Goal: Browse casually: Explore the website without a specific task or goal

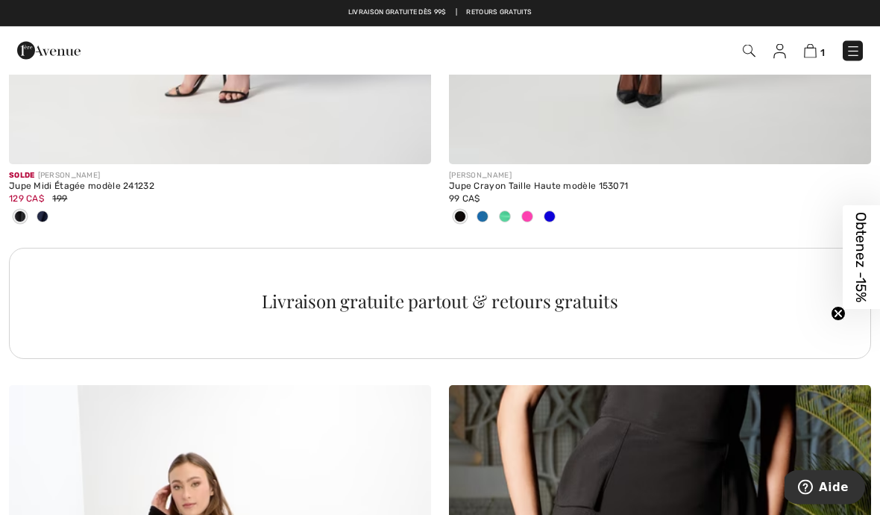
scroll to position [4085, 0]
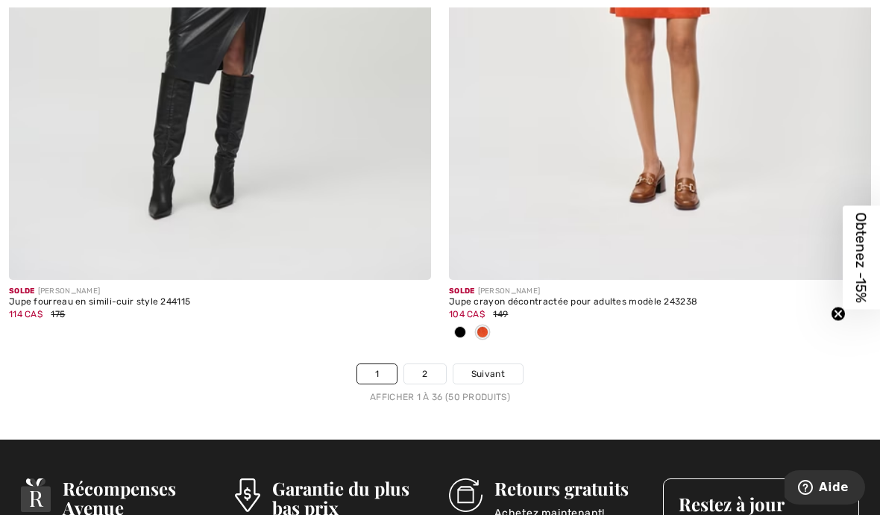
scroll to position [12791, 0]
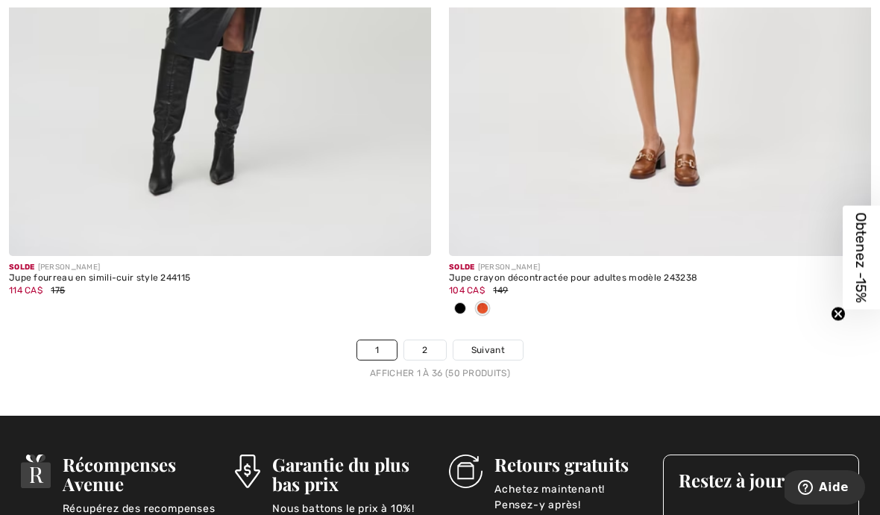
click at [443, 346] on link "2" at bounding box center [424, 349] width 41 height 19
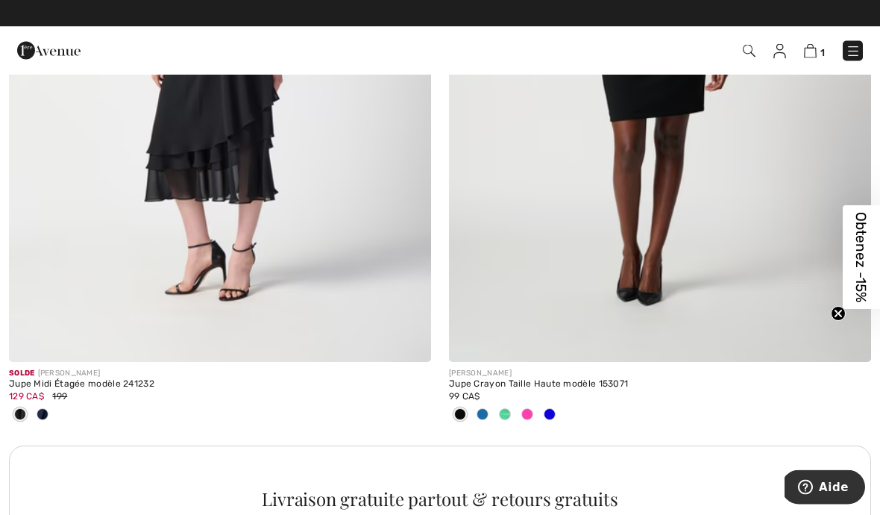
scroll to position [3909, 0]
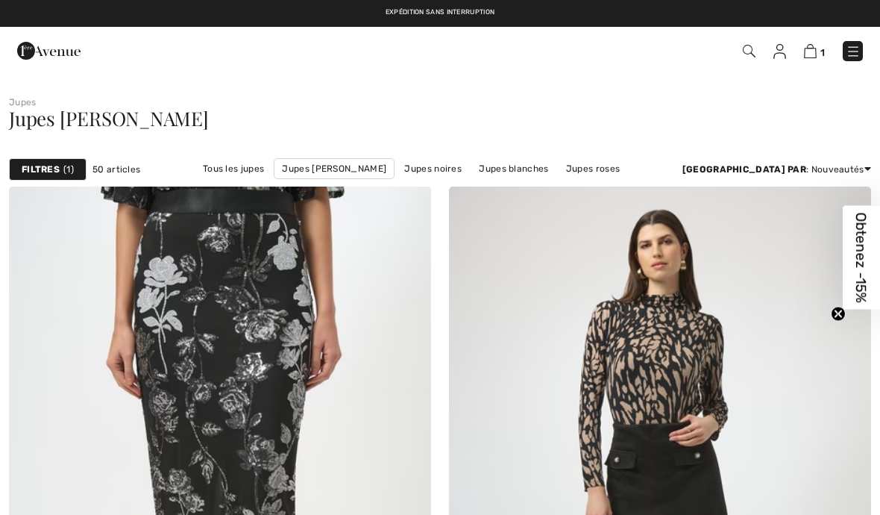
scroll to position [12610, 0]
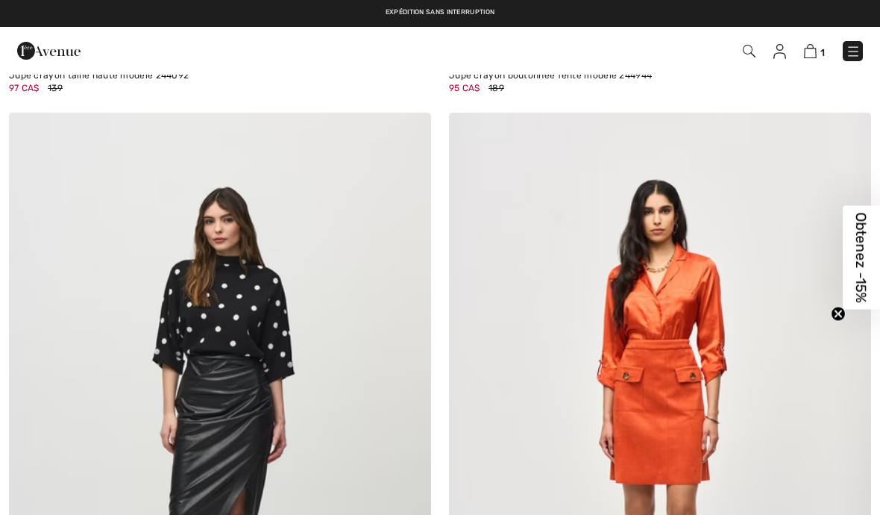
checkbox input "true"
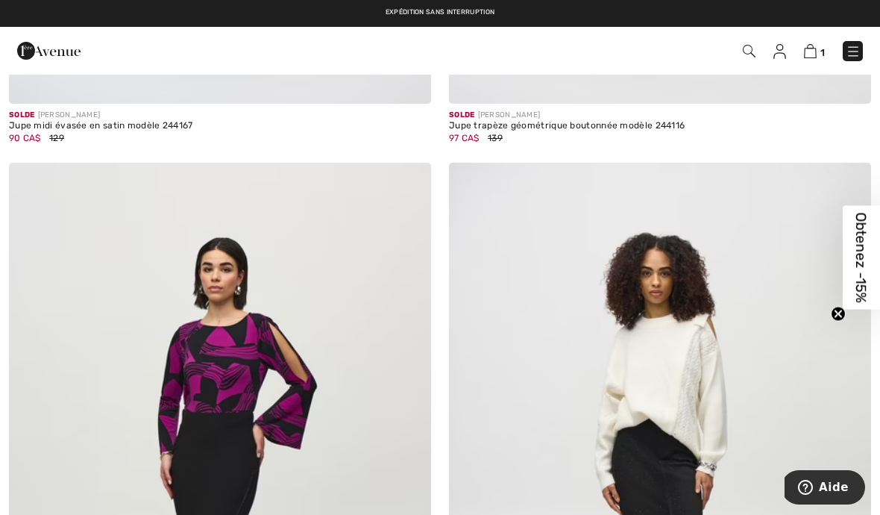
scroll to position [11556, 0]
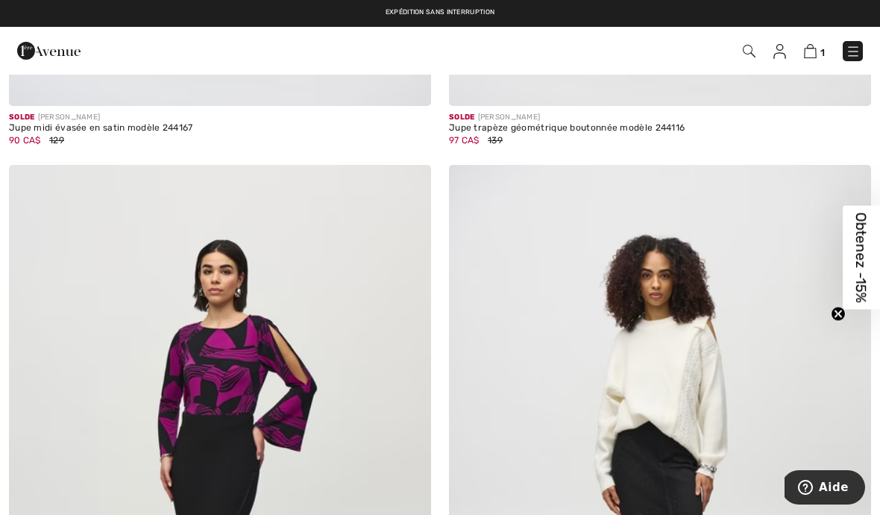
click at [844, 59] on link at bounding box center [853, 51] width 20 height 20
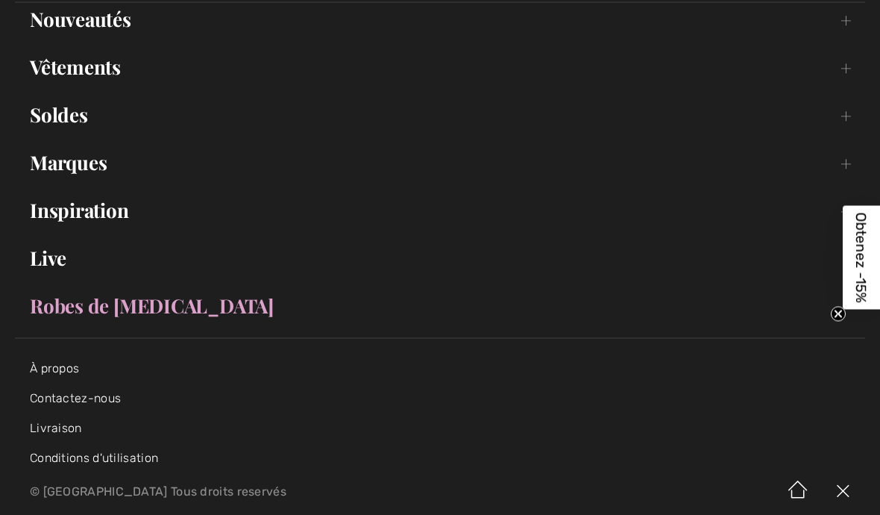
scroll to position [131, 0]
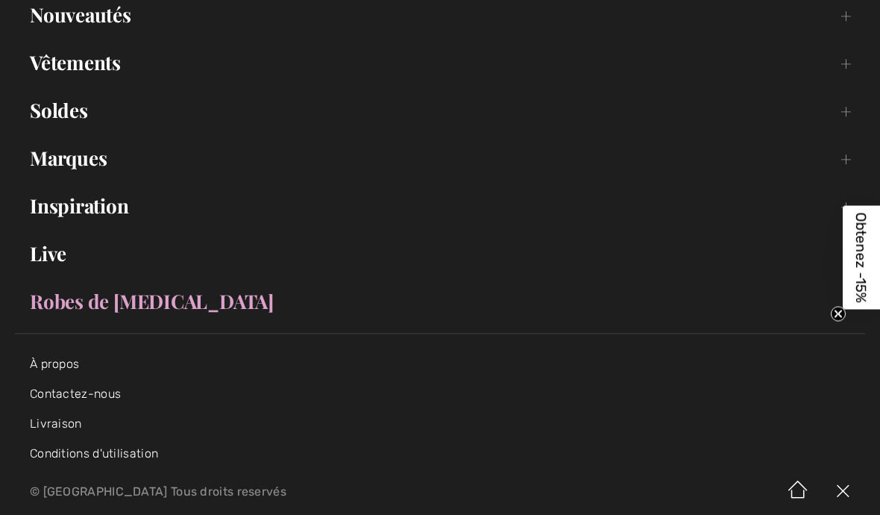
click at [50, 171] on link "Marques Open submenu" at bounding box center [440, 158] width 850 height 33
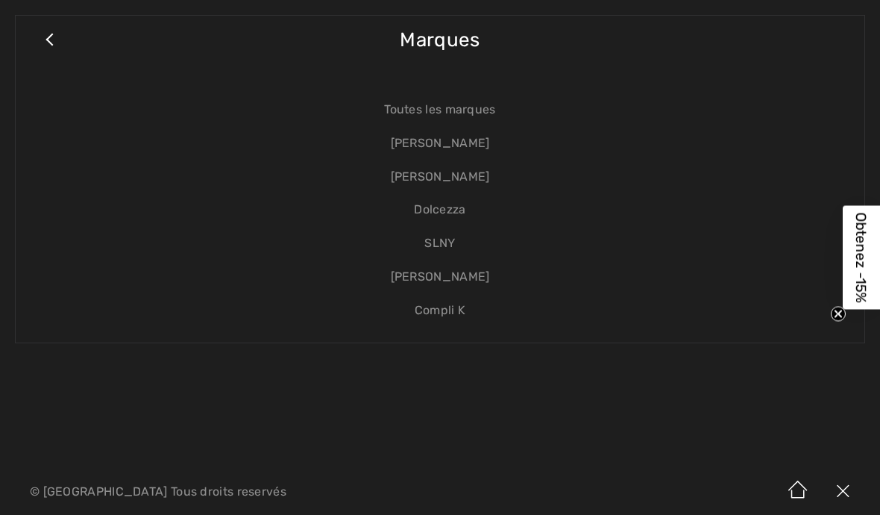
click at [406, 278] on link "[PERSON_NAME]" at bounding box center [440, 277] width 819 height 34
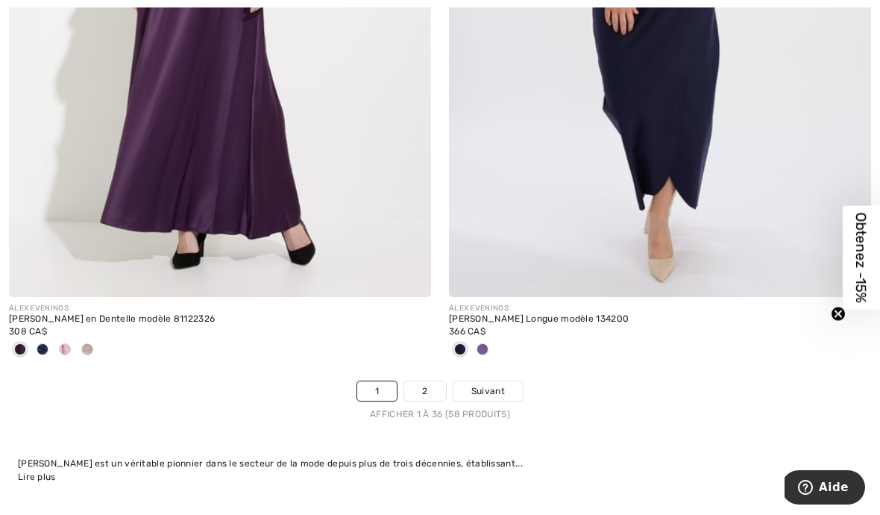
scroll to position [13073, 0]
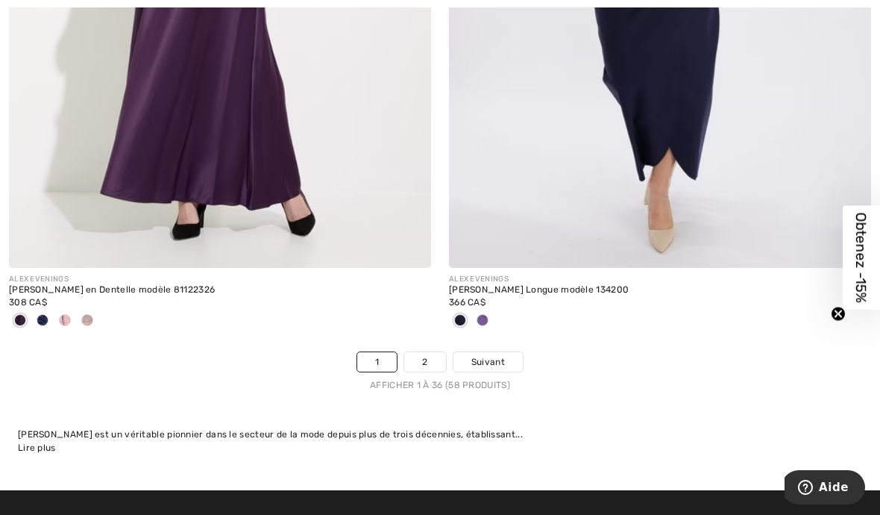
click at [418, 352] on link "2" at bounding box center [424, 361] width 41 height 19
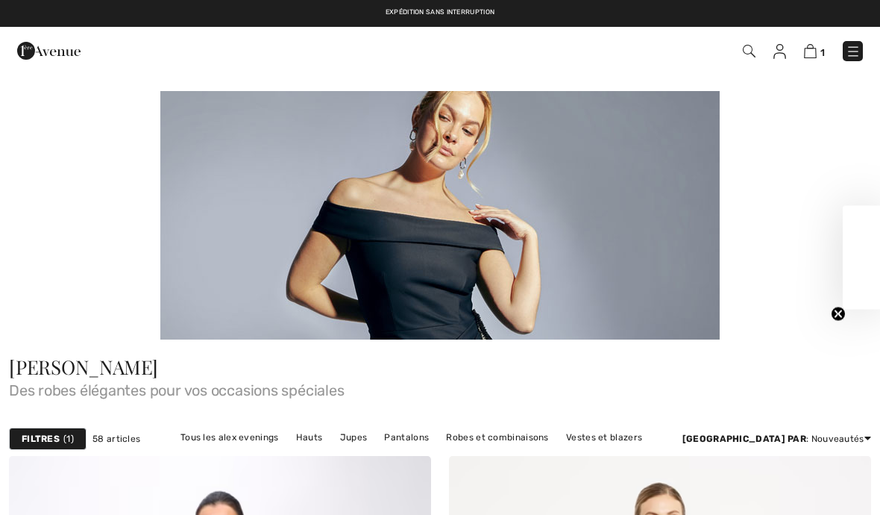
checkbox input "true"
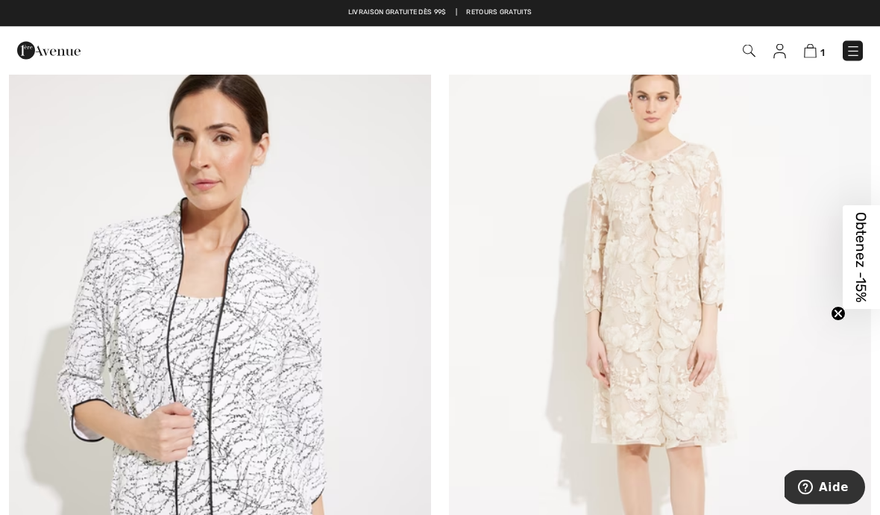
scroll to position [7625, 0]
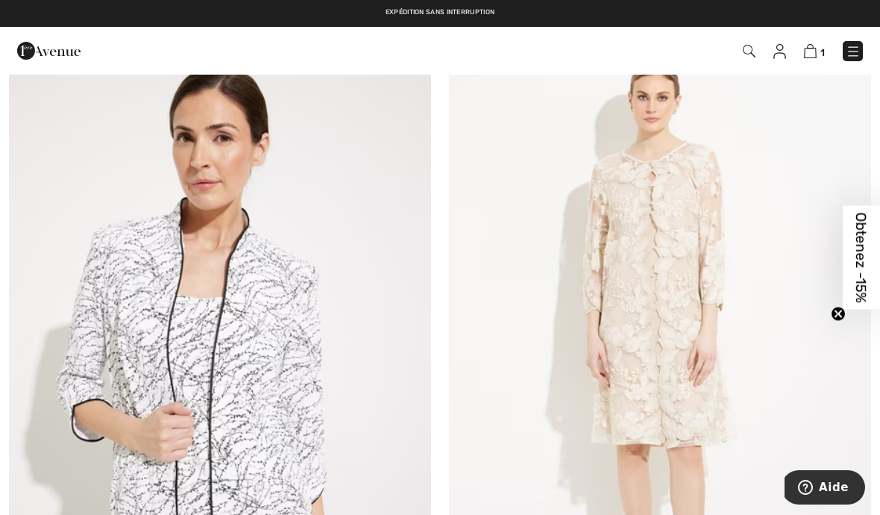
click at [702, 292] on img at bounding box center [660, 352] width 422 height 633
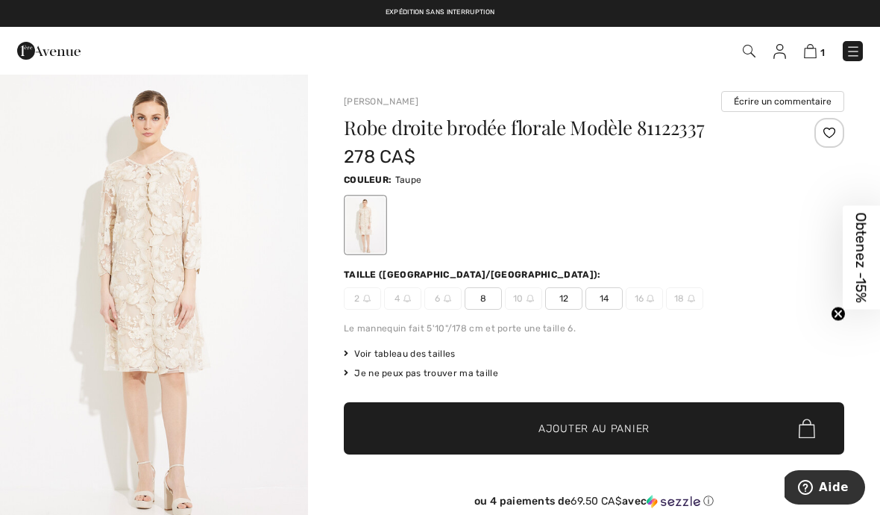
click at [848, 54] on img at bounding box center [853, 51] width 15 height 15
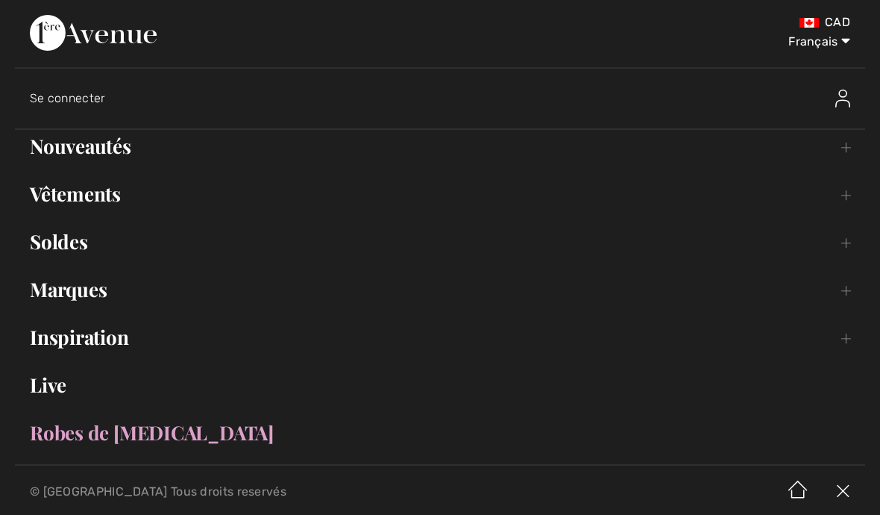
click at [51, 290] on link "Marques Open submenu" at bounding box center [440, 289] width 850 height 33
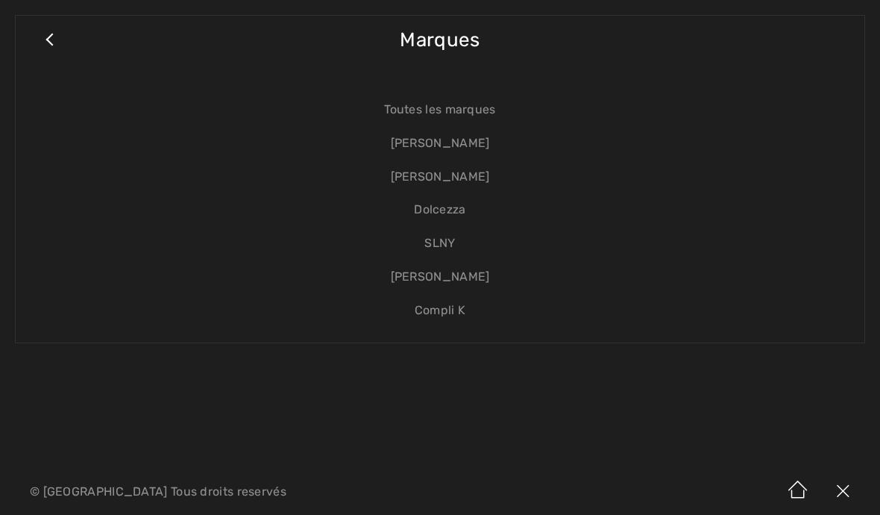
click at [417, 182] on link "[PERSON_NAME]" at bounding box center [440, 177] width 819 height 34
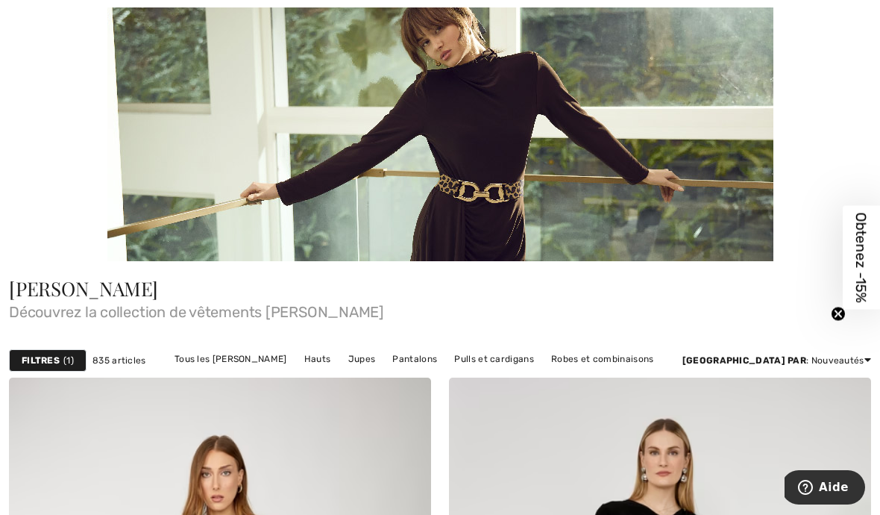
scroll to position [229, 0]
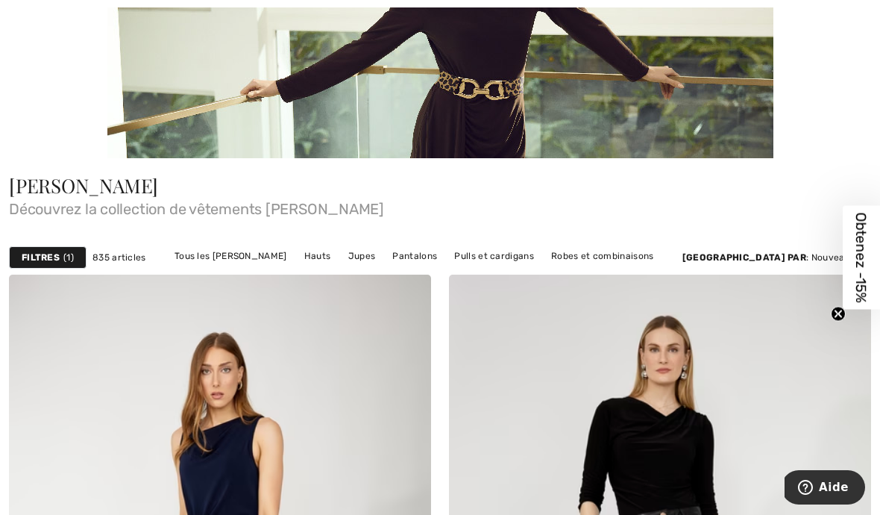
click at [341, 265] on link "Jupes" at bounding box center [362, 255] width 43 height 19
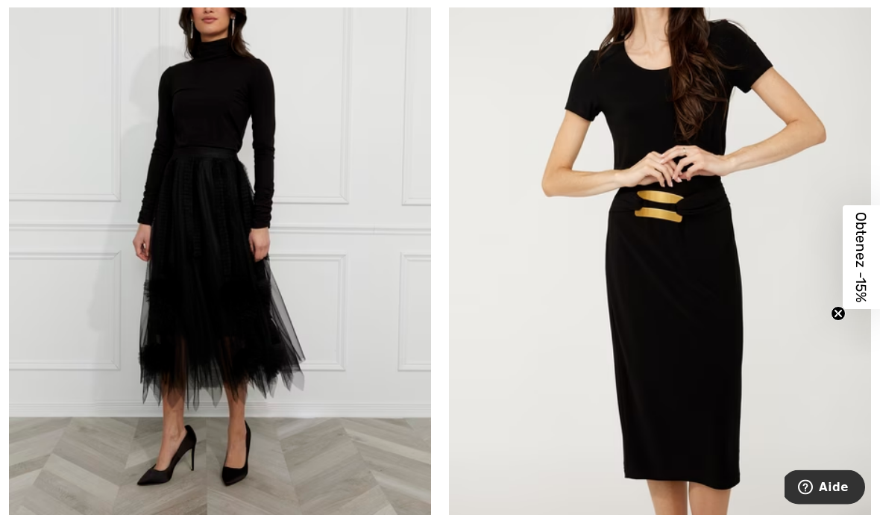
scroll to position [272, 0]
click at [216, 357] on img at bounding box center [220, 230] width 422 height 633
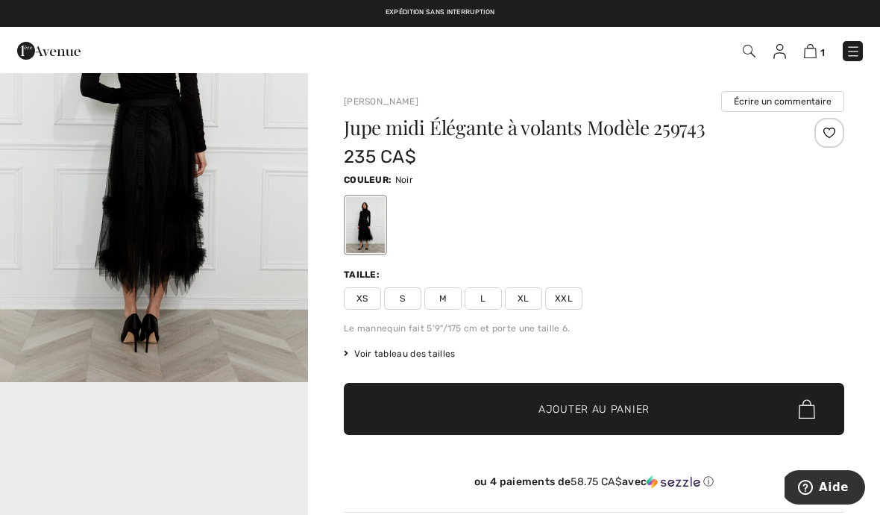
scroll to position [525, 0]
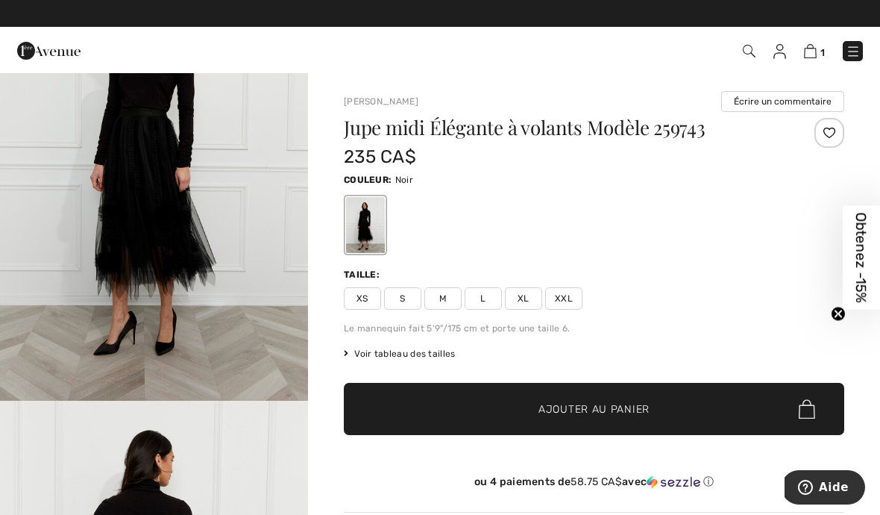
click at [861, 41] on link at bounding box center [853, 51] width 20 height 20
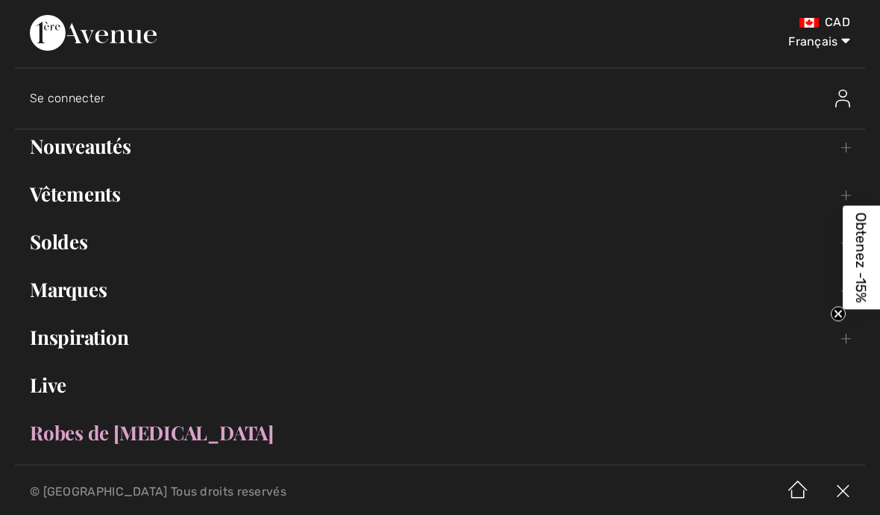
scroll to position [119, 0]
click at [107, 286] on link "Marques Open submenu" at bounding box center [440, 289] width 850 height 33
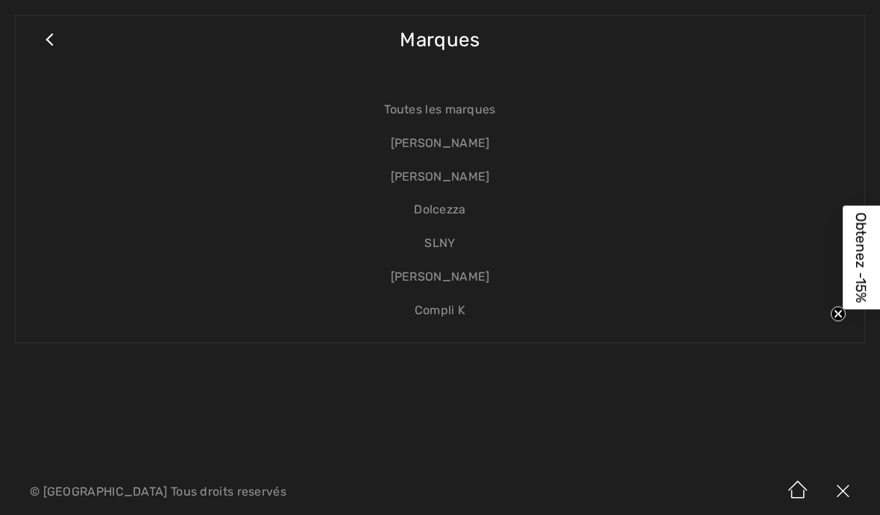
click at [474, 178] on link "[PERSON_NAME]" at bounding box center [440, 177] width 819 height 34
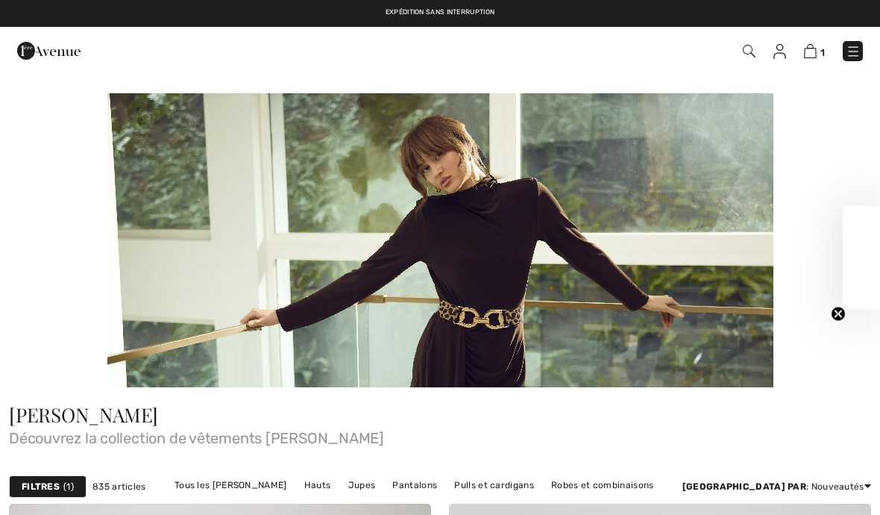
checkbox input "true"
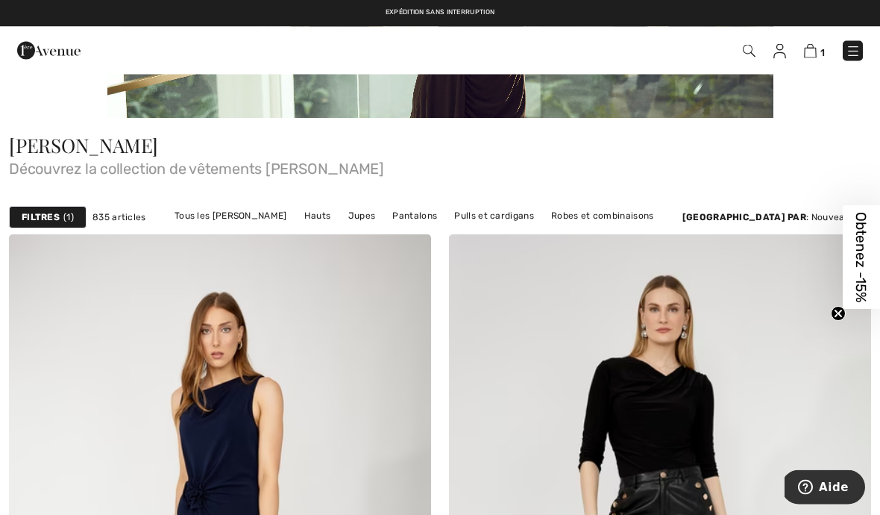
scroll to position [269, 0]
click at [401, 225] on link "Vestes et blazers" at bounding box center [355, 234] width 91 height 19
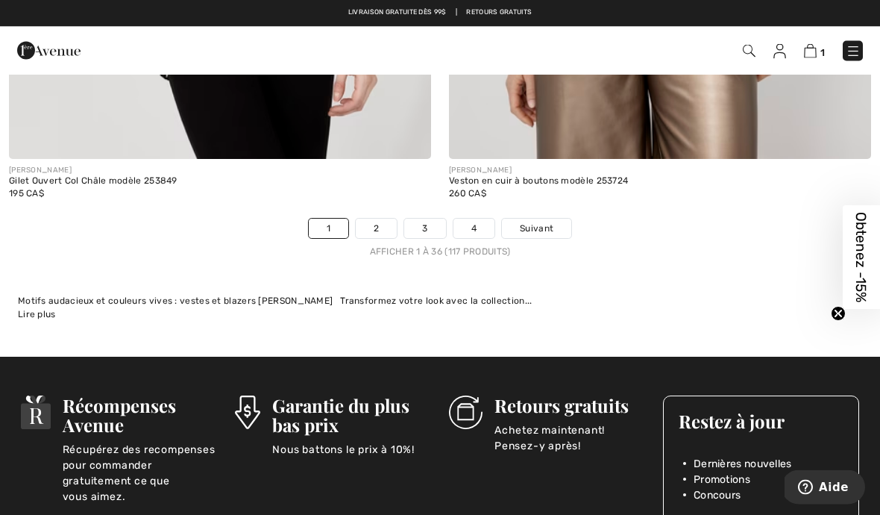
scroll to position [12733, 0]
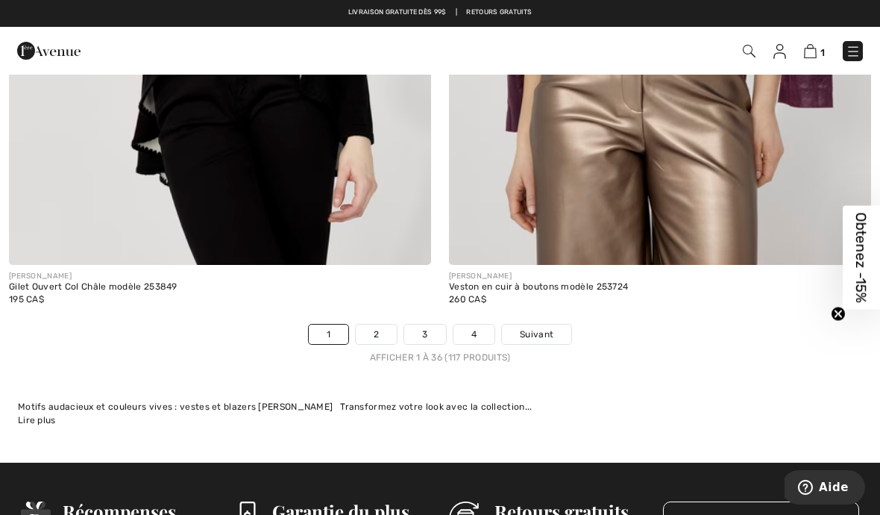
click at [389, 327] on link "2" at bounding box center [376, 333] width 41 height 19
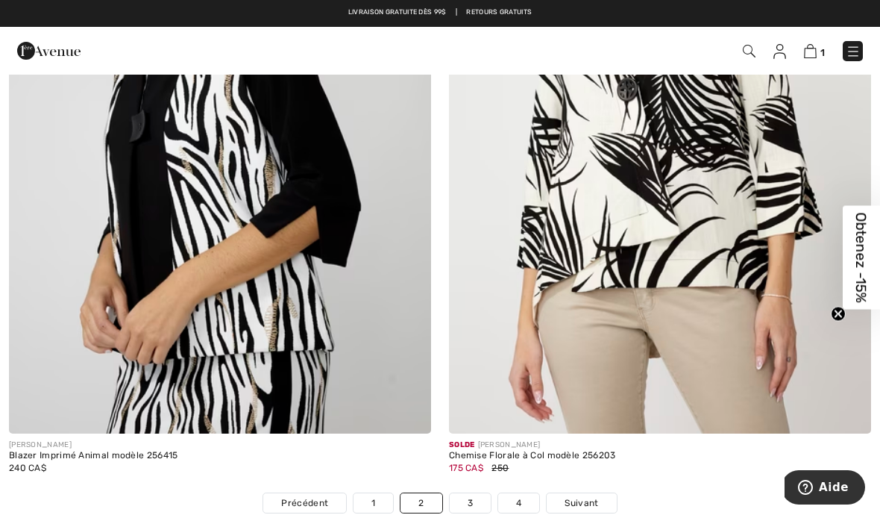
scroll to position [12490, 0]
click at [486, 494] on link "3" at bounding box center [470, 503] width 41 height 19
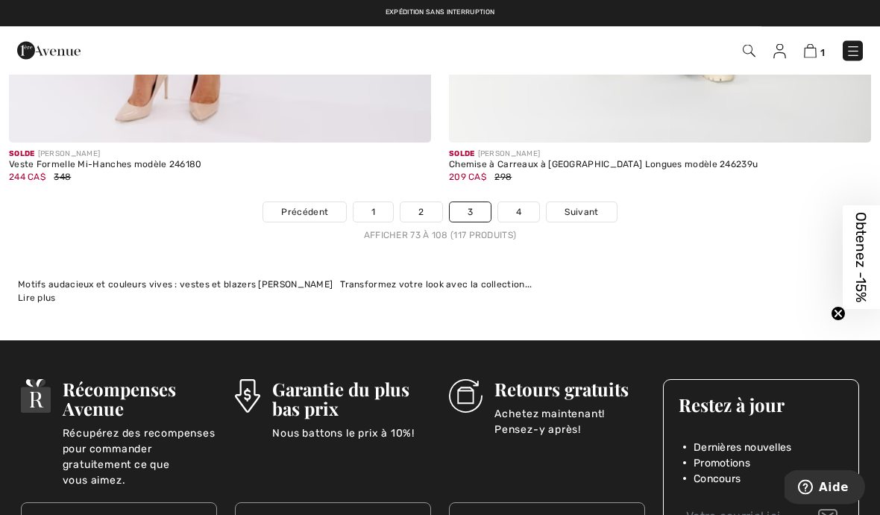
scroll to position [12781, 0]
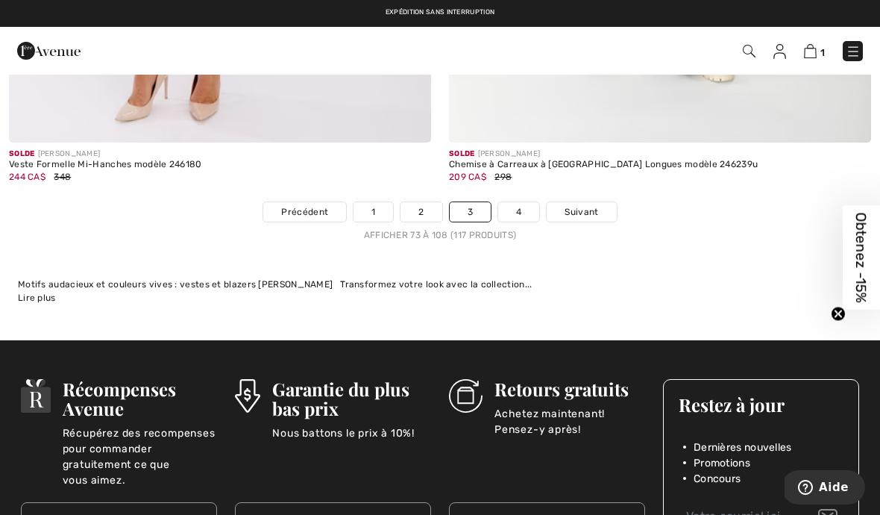
click at [518, 205] on link "4" at bounding box center [518, 211] width 41 height 19
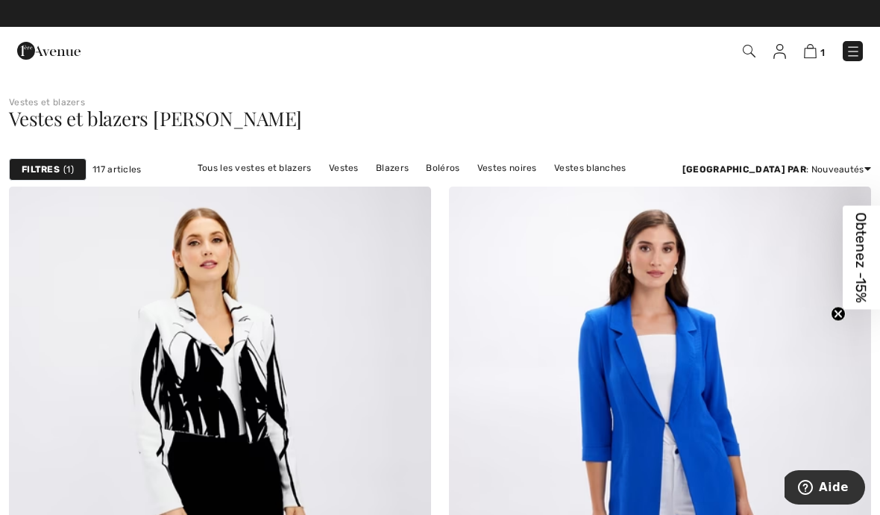
click at [859, 54] on img at bounding box center [853, 51] width 15 height 15
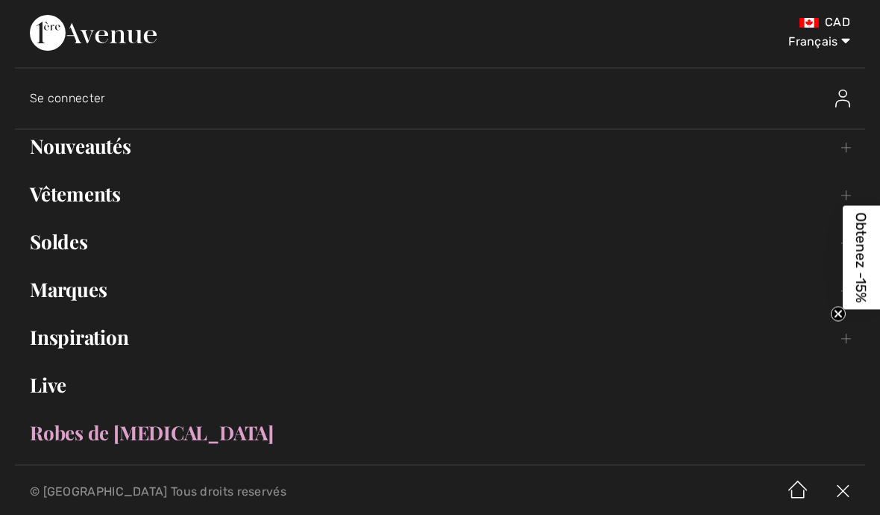
click at [98, 289] on link "Marques Open submenu" at bounding box center [440, 289] width 850 height 33
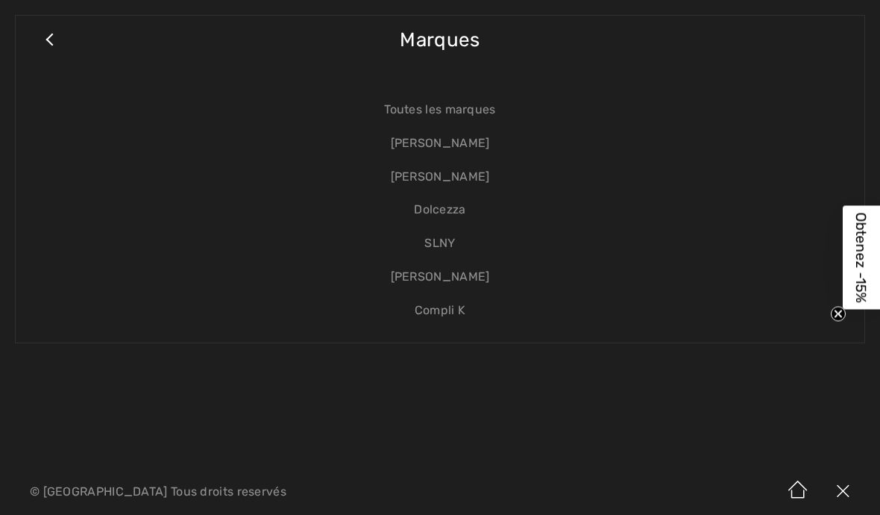
click at [468, 307] on link "Compli K" at bounding box center [440, 311] width 819 height 34
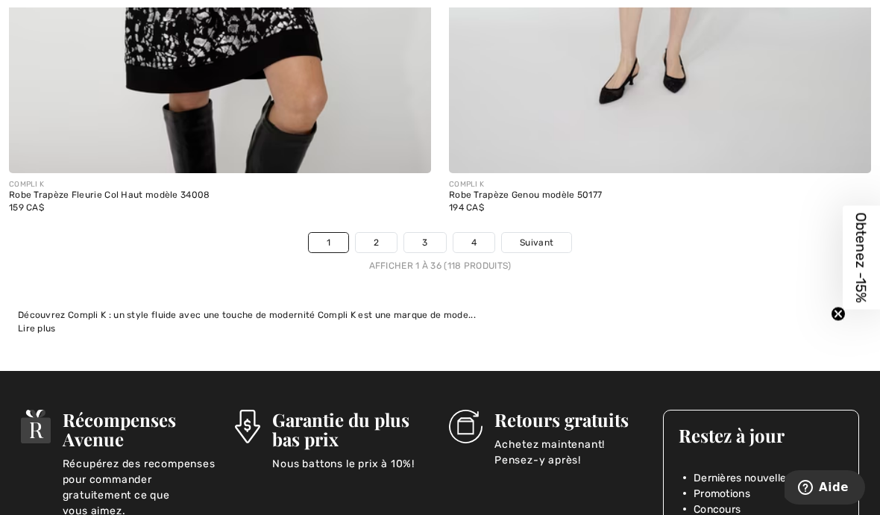
scroll to position [12815, 0]
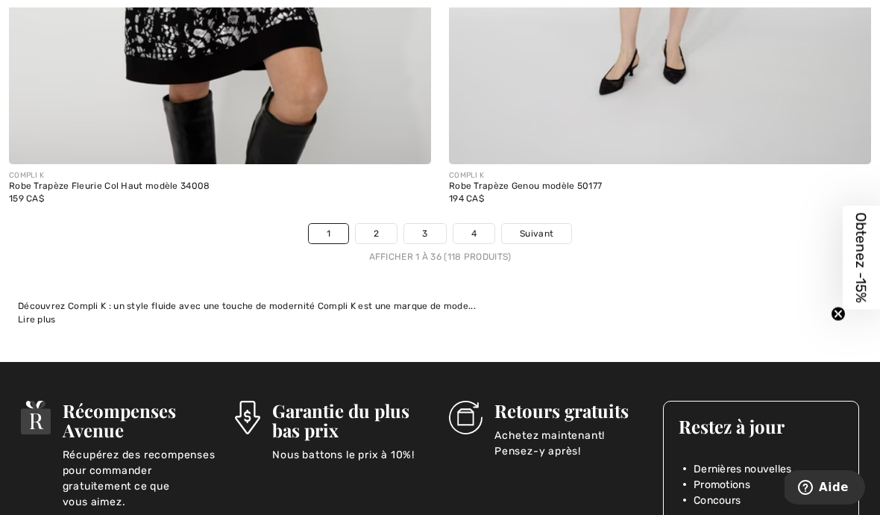
click at [375, 227] on link "2" at bounding box center [376, 233] width 41 height 19
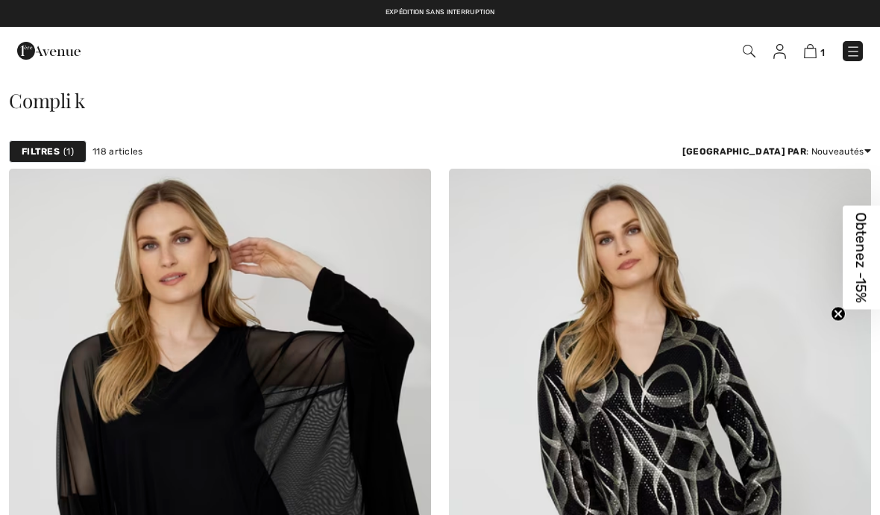
checkbox input "true"
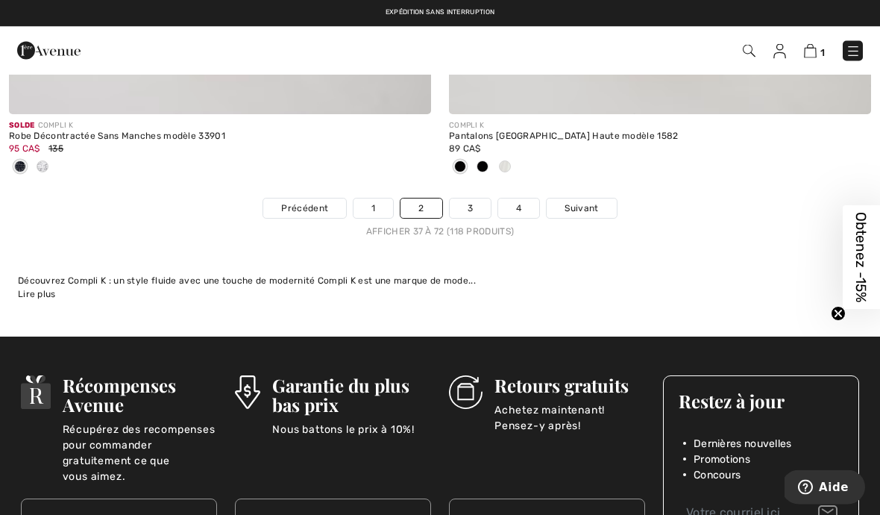
scroll to position [13013, 0]
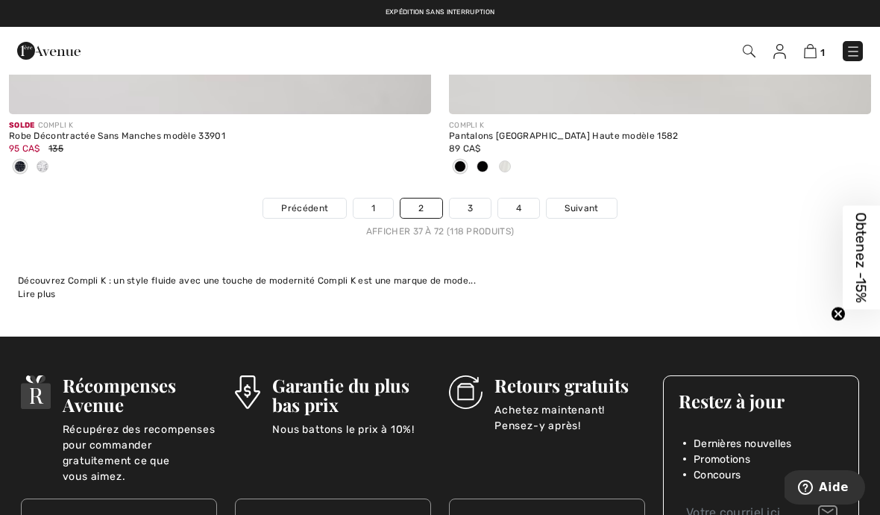
click at [477, 198] on link "3" at bounding box center [470, 207] width 41 height 19
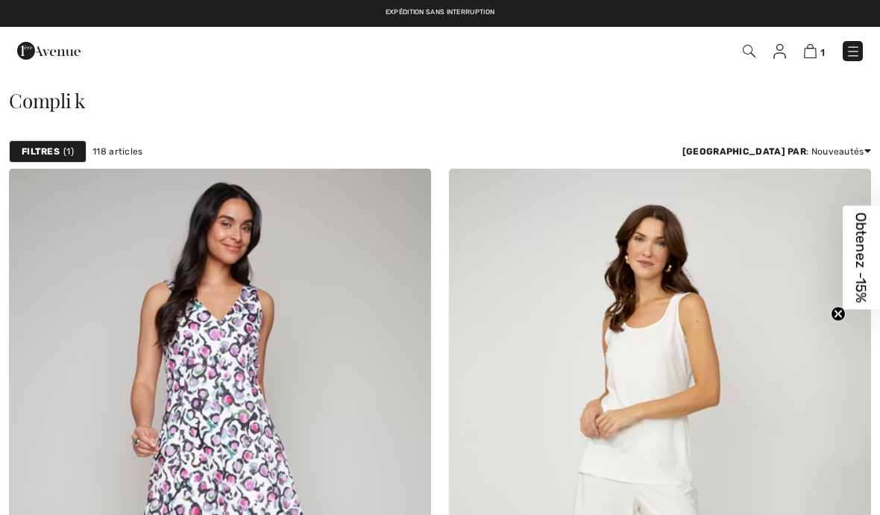
checkbox input "true"
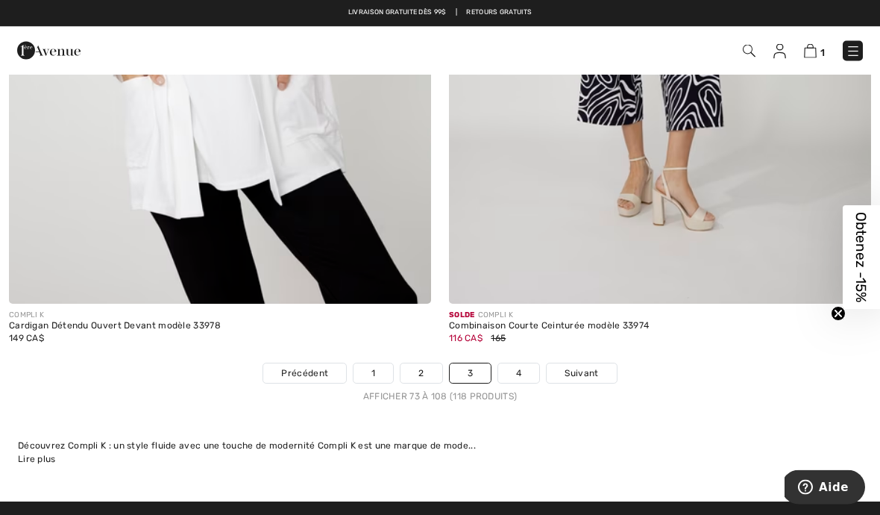
scroll to position [12651, 0]
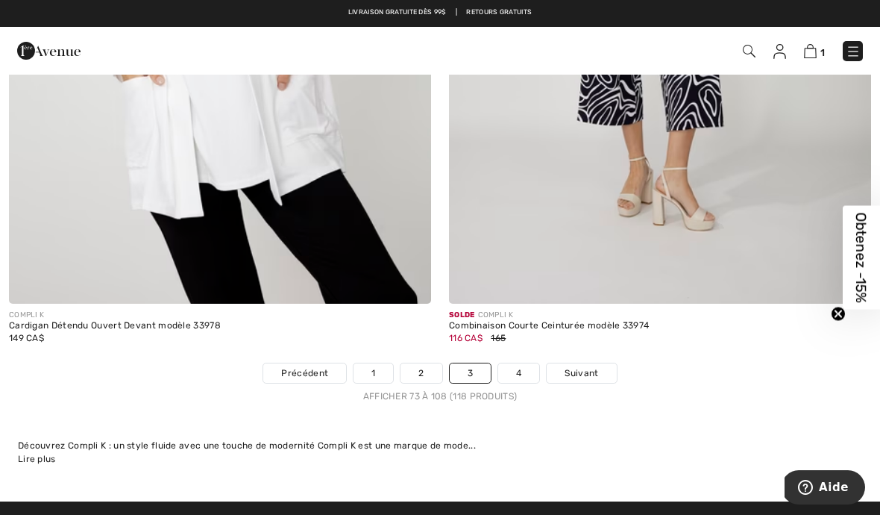
click at [531, 368] on link "4" at bounding box center [518, 372] width 41 height 19
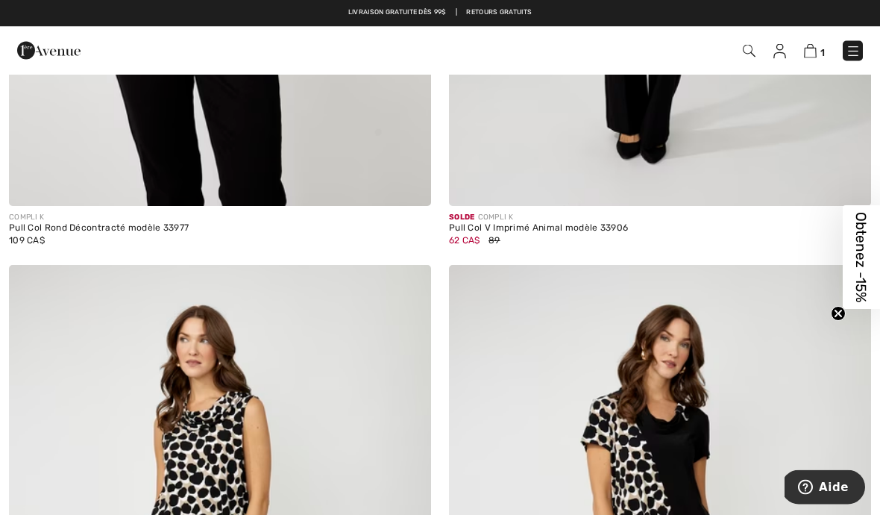
scroll to position [2696, 0]
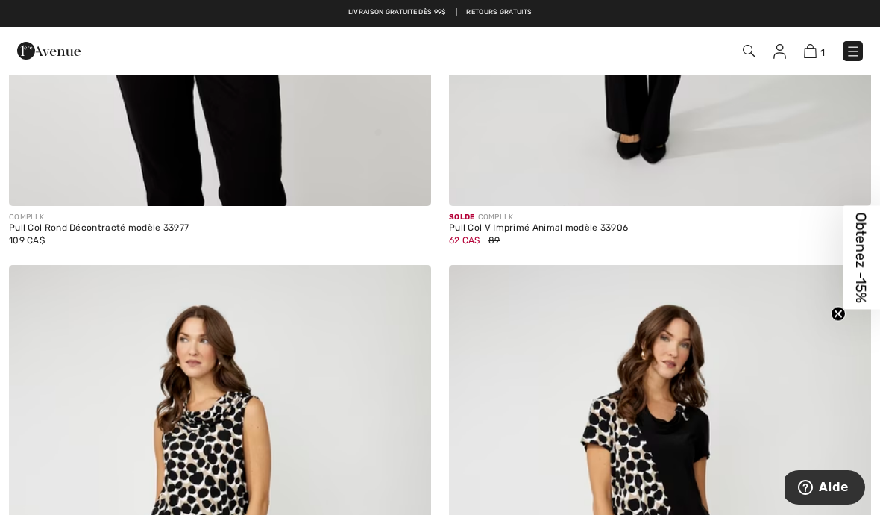
click at [847, 54] on img at bounding box center [853, 51] width 15 height 15
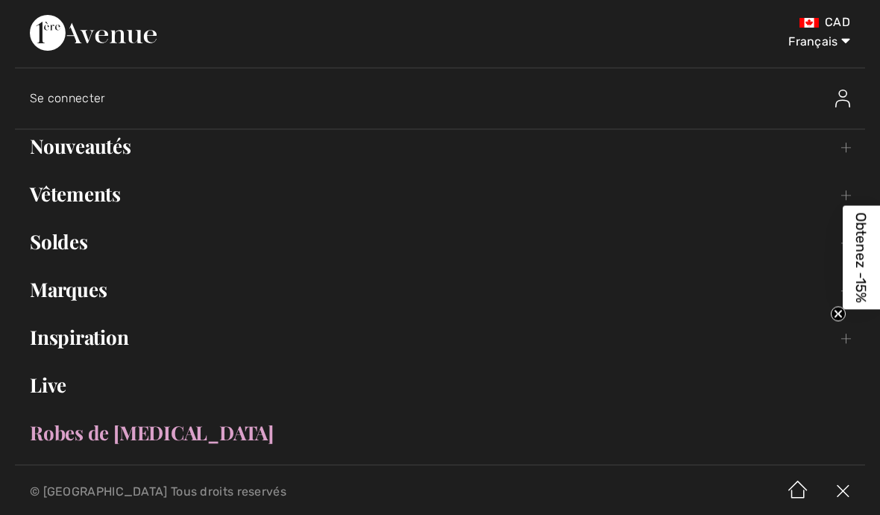
click at [43, 292] on link "Marques Open submenu" at bounding box center [440, 289] width 850 height 33
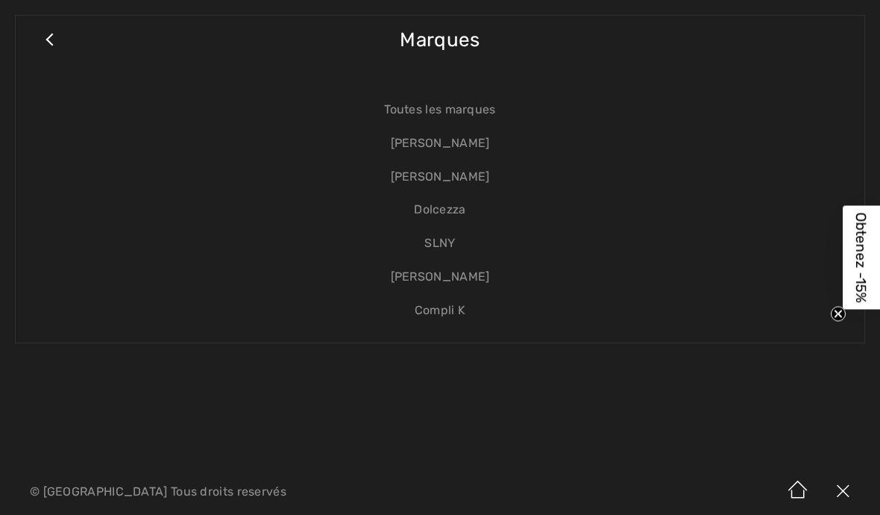
click at [430, 236] on link "SLNY" at bounding box center [440, 244] width 819 height 34
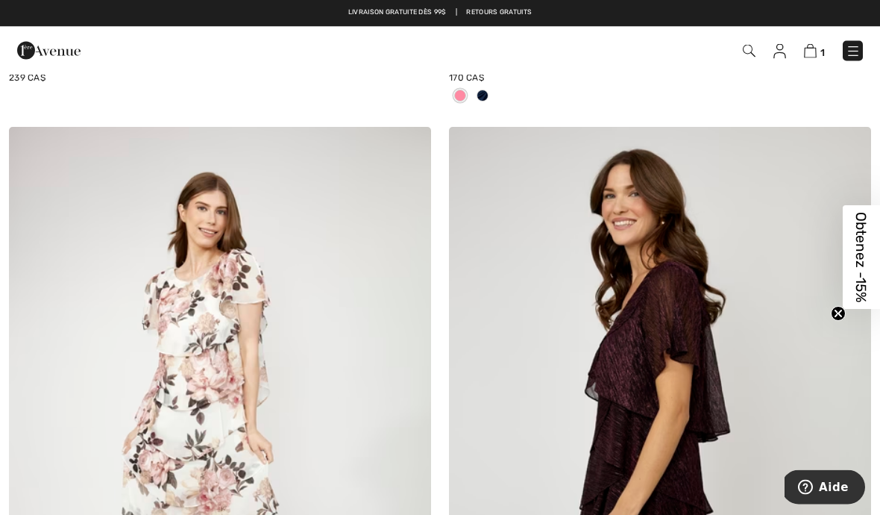
scroll to position [1046, 0]
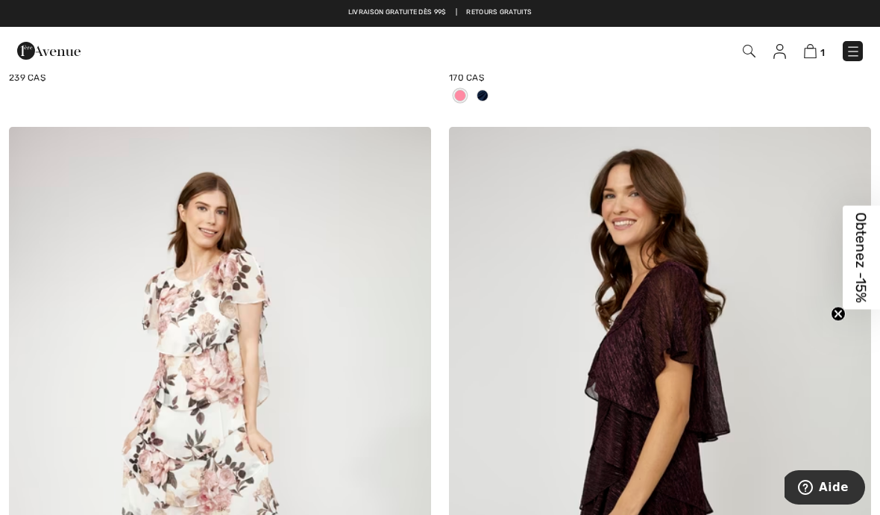
click at [848, 58] on img at bounding box center [853, 51] width 15 height 15
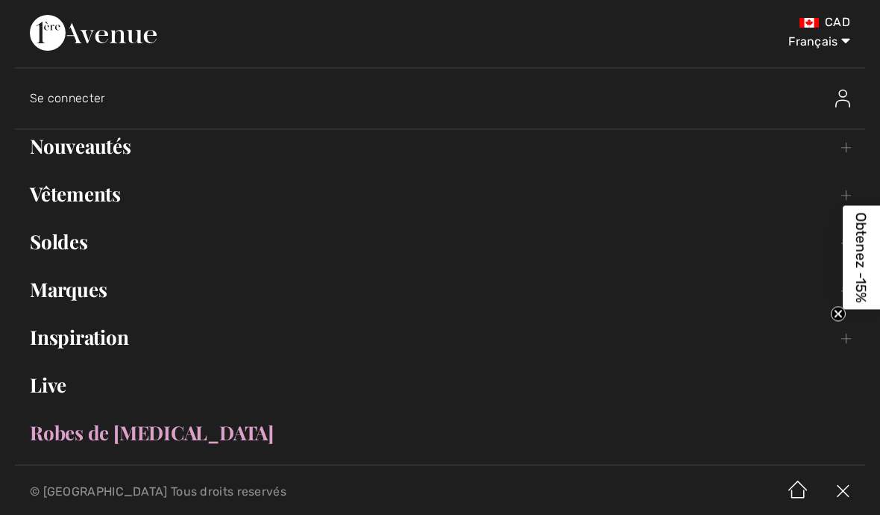
click at [113, 296] on link "Marques Open submenu" at bounding box center [440, 289] width 850 height 33
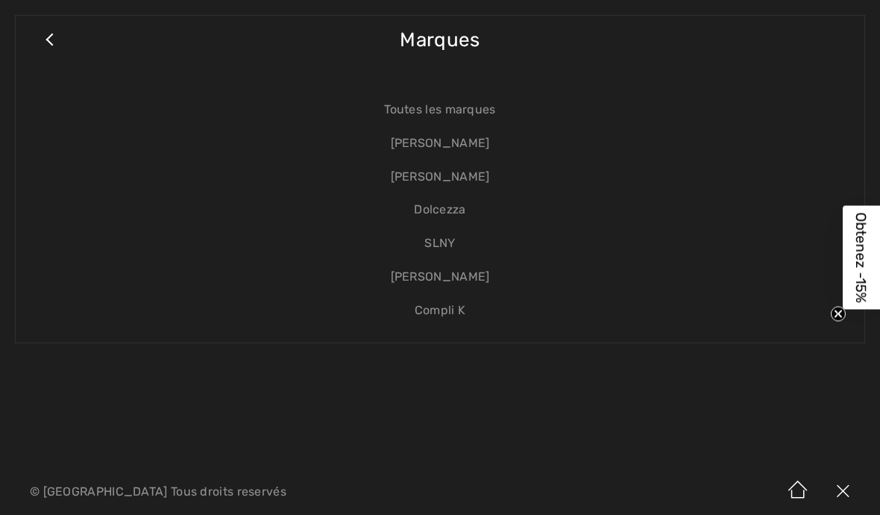
click at [471, 212] on link "Dolcezza" at bounding box center [440, 210] width 819 height 34
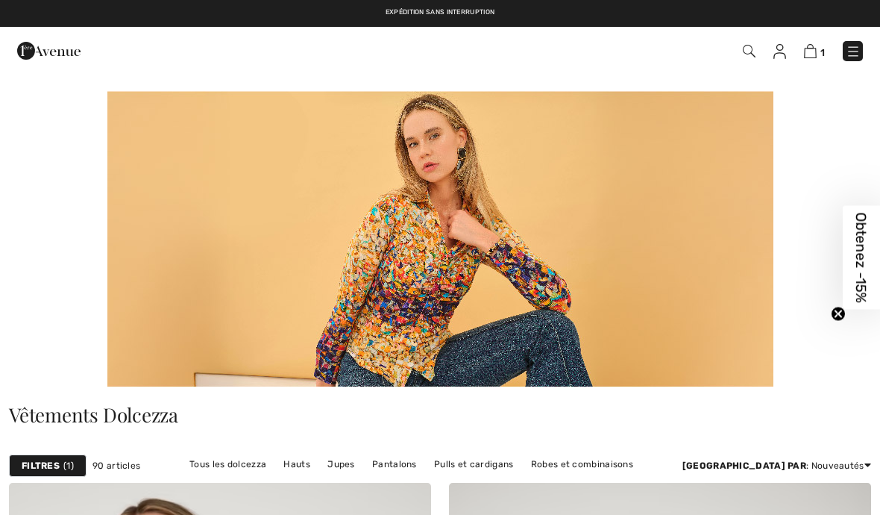
checkbox input "true"
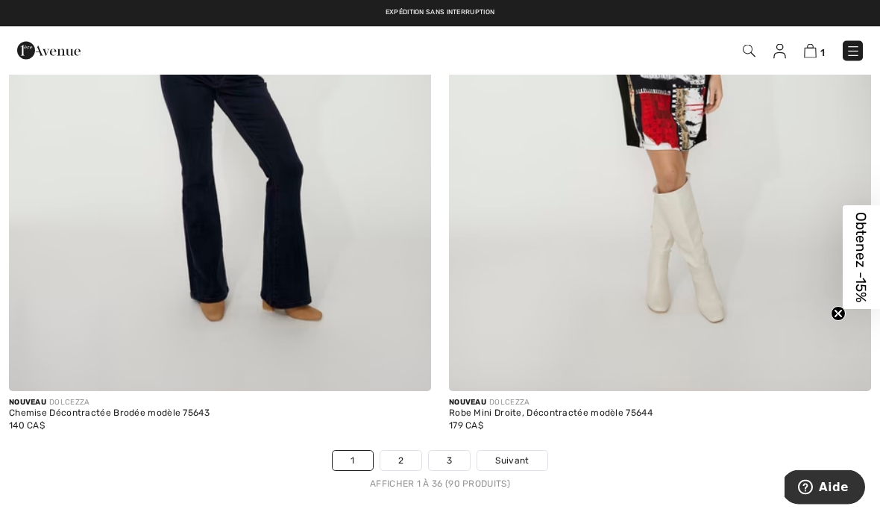
scroll to position [12804, 0]
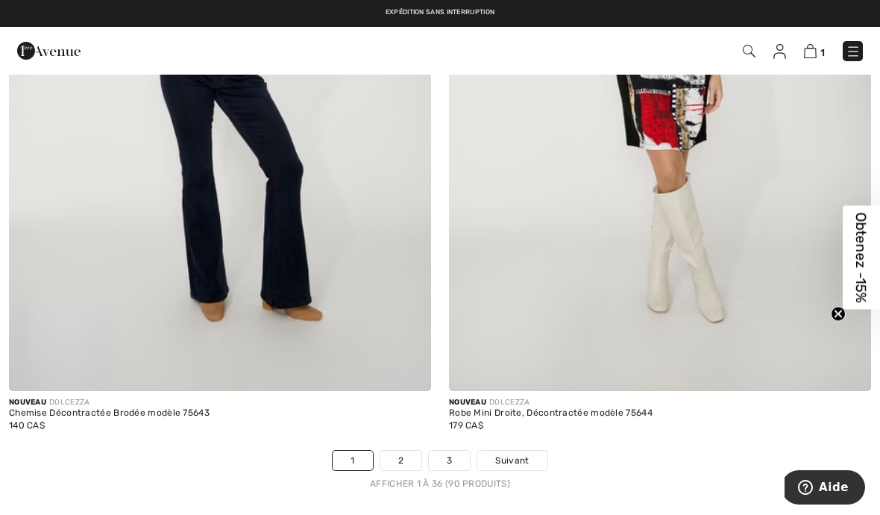
click at [404, 457] on link "2" at bounding box center [400, 460] width 41 height 19
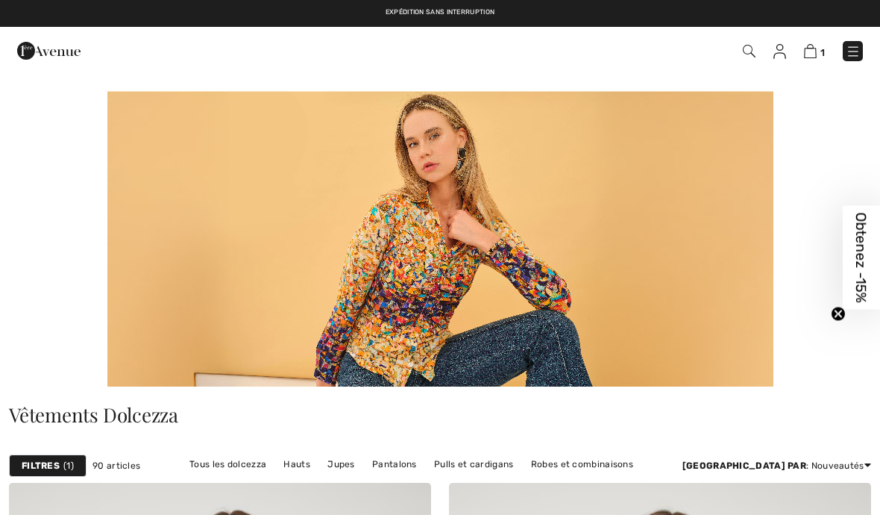
checkbox input "true"
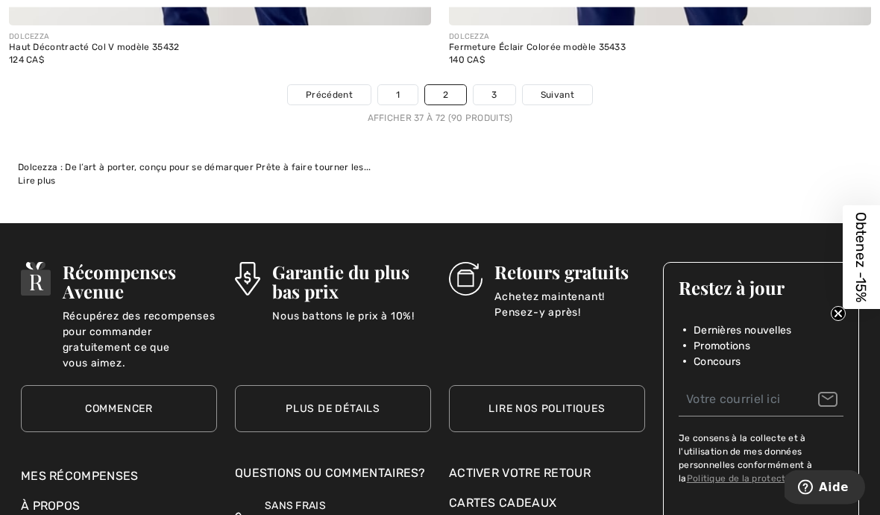
scroll to position [13265, 0]
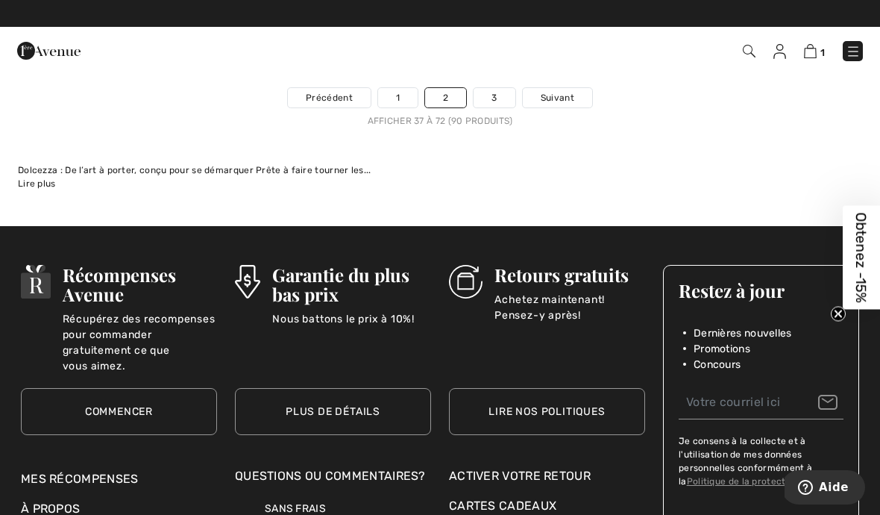
click at [502, 92] on link "3" at bounding box center [494, 97] width 41 height 19
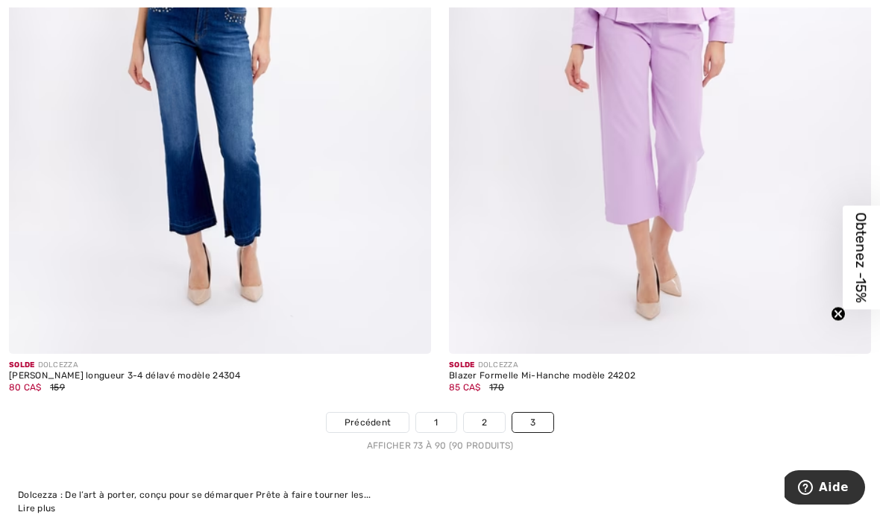
scroll to position [6469, 0]
